Goal: Use online tool/utility: Utilize a website feature to perform a specific function

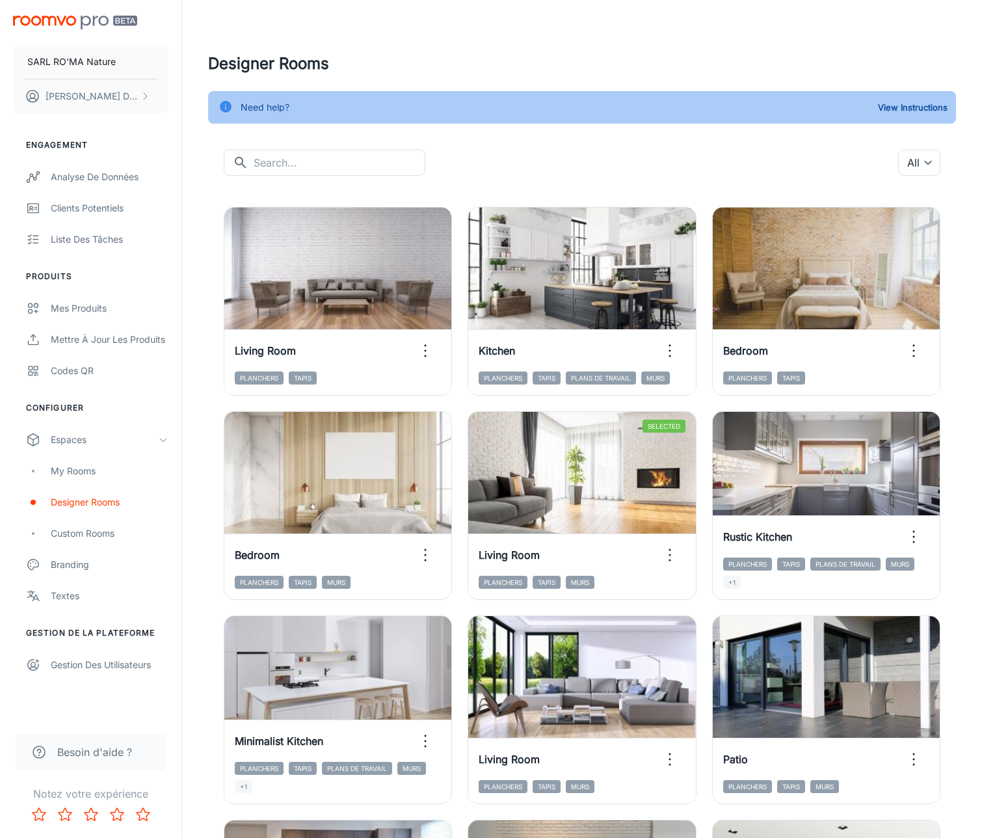
click at [44, 21] on img "scrollable content" at bounding box center [75, 23] width 124 height 14
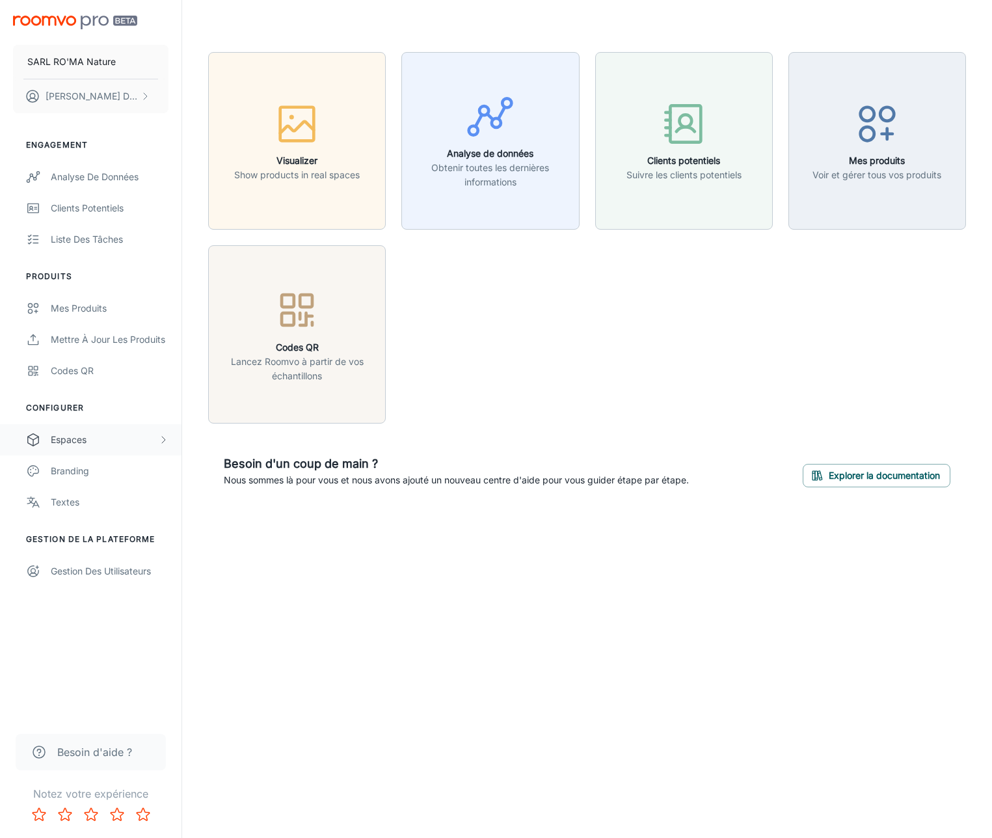
click at [102, 430] on div "Espaces" at bounding box center [90, 439] width 181 height 31
click at [120, 498] on div "Designer Rooms" at bounding box center [110, 502] width 118 height 14
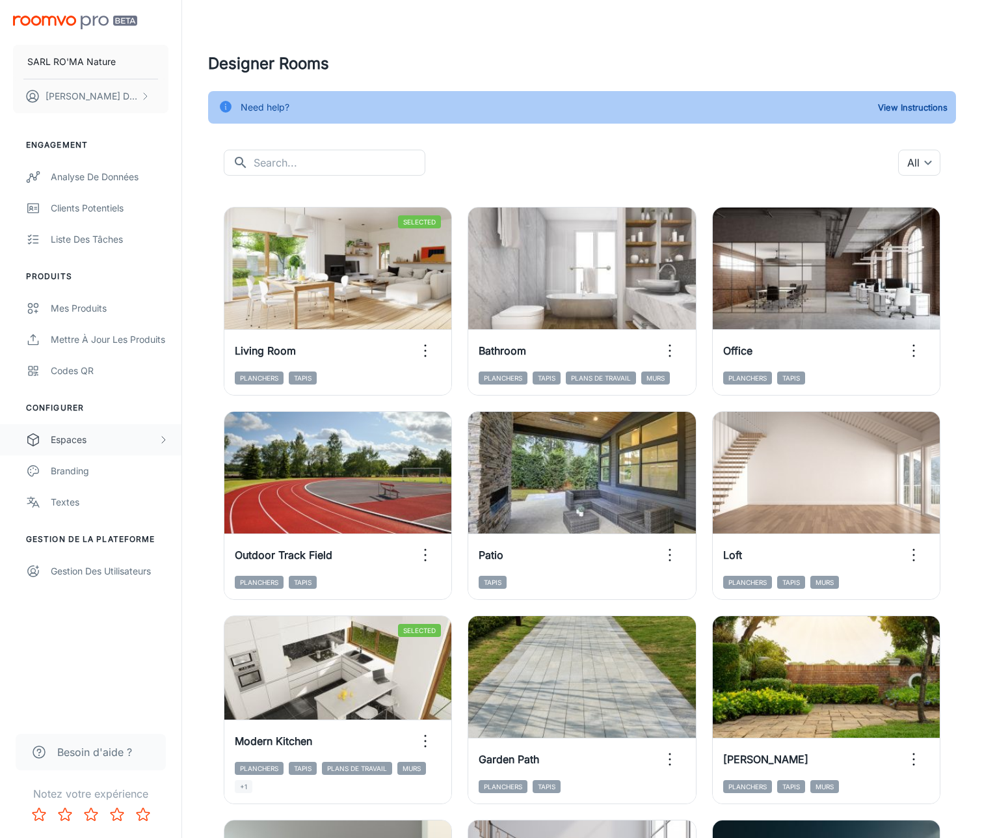
click at [114, 443] on div "Espaces" at bounding box center [104, 440] width 107 height 14
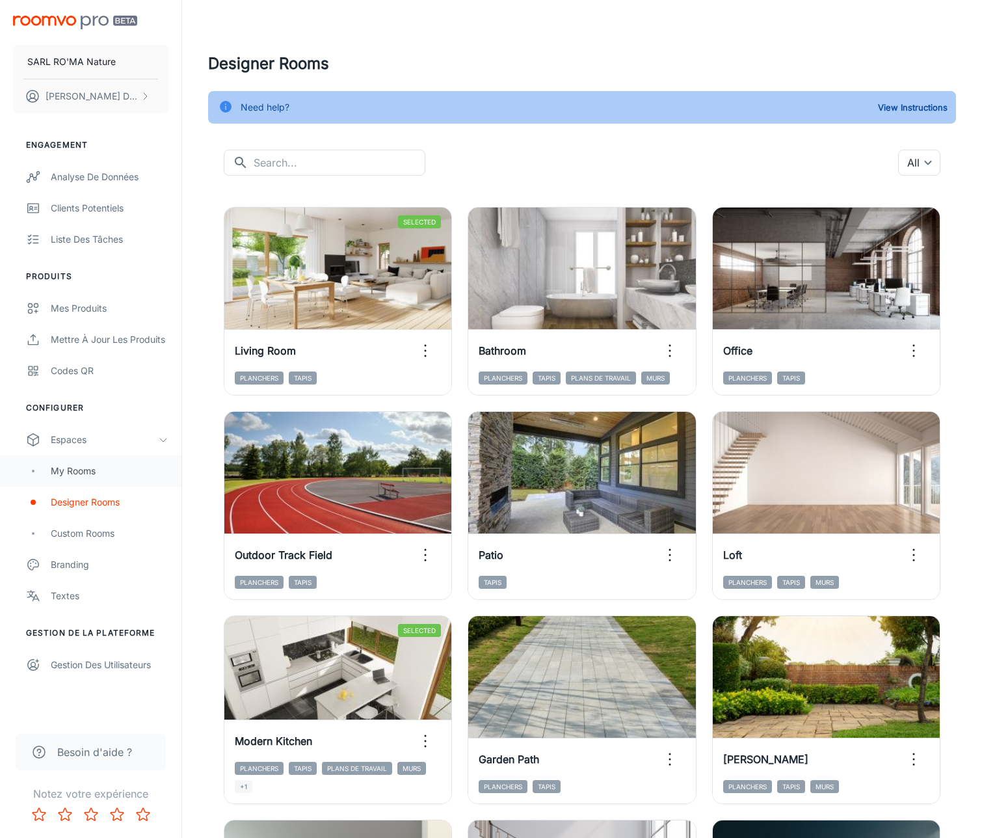
click at [143, 464] on div "My Rooms" at bounding box center [110, 471] width 118 height 14
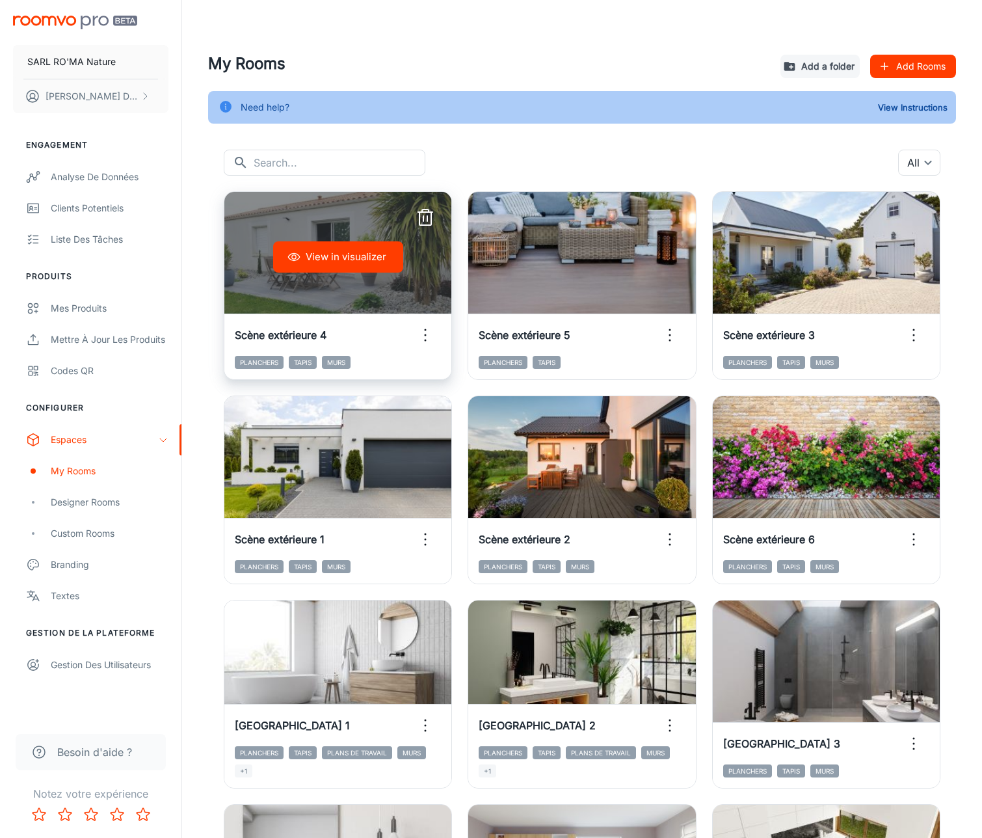
click at [340, 266] on button "View in visualizer" at bounding box center [338, 256] width 130 height 31
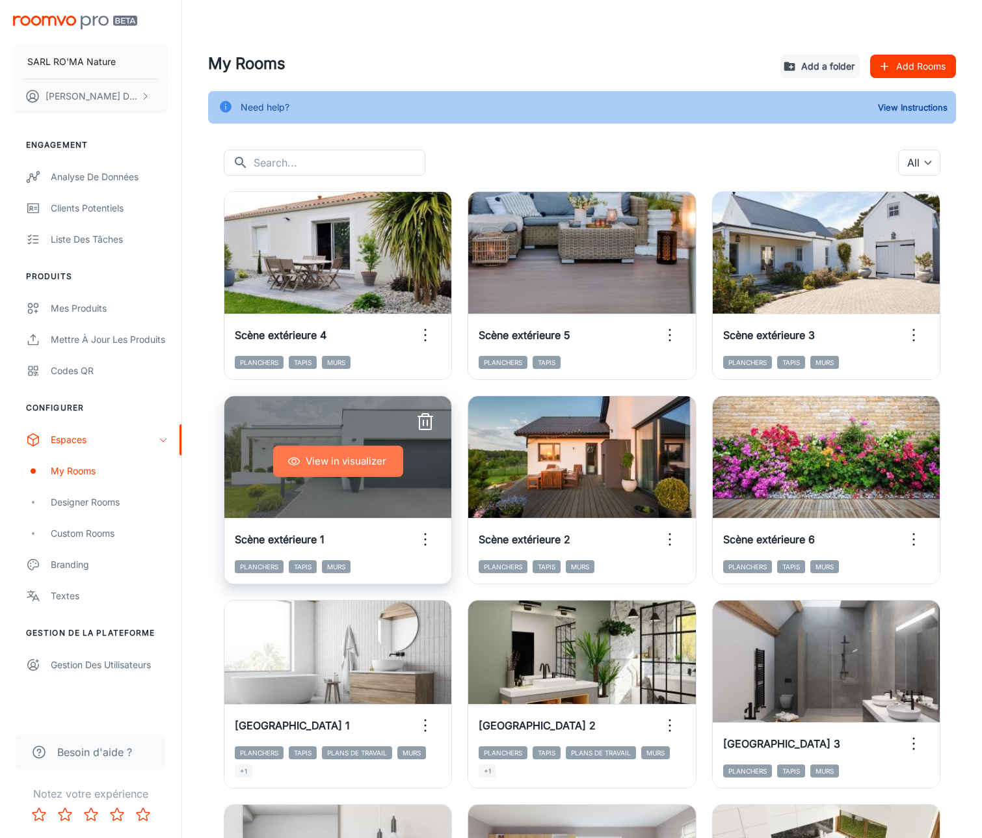
click at [392, 470] on button "View in visualizer" at bounding box center [338, 461] width 130 height 31
